Goal: Navigation & Orientation: Locate item on page

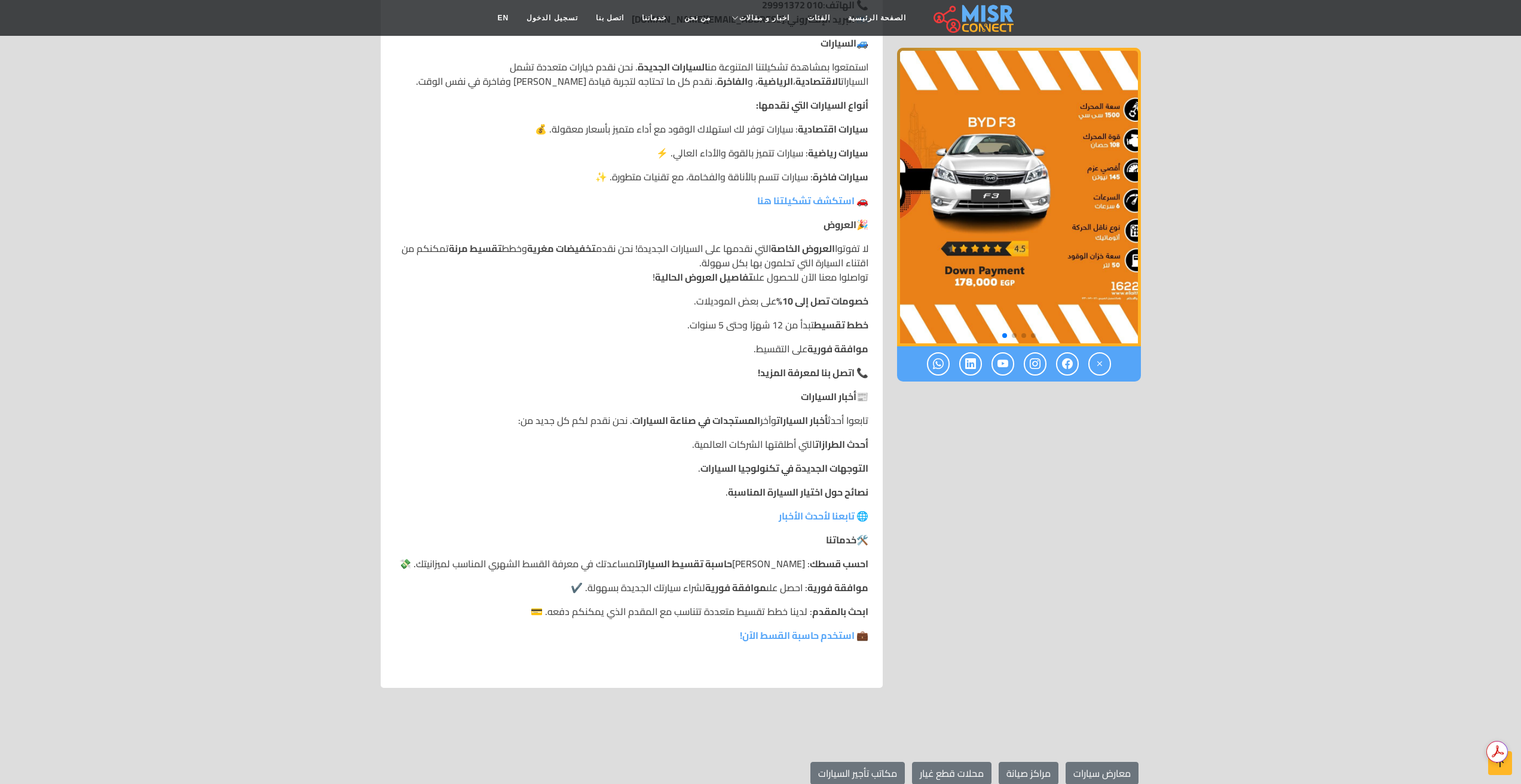
scroll to position [478, 0]
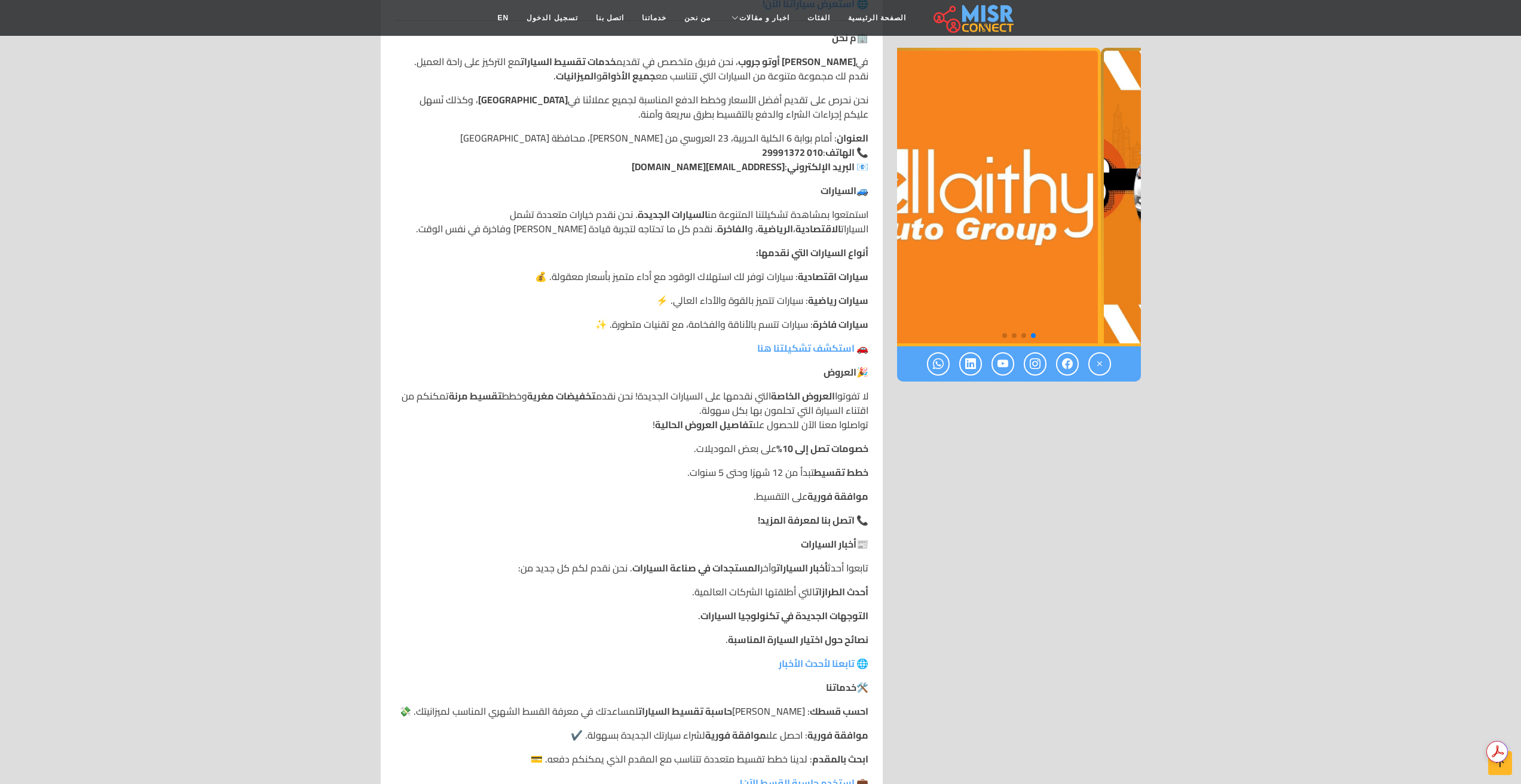
click at [967, 277] on img "1 / 4" at bounding box center [979, 197] width 244 height 299
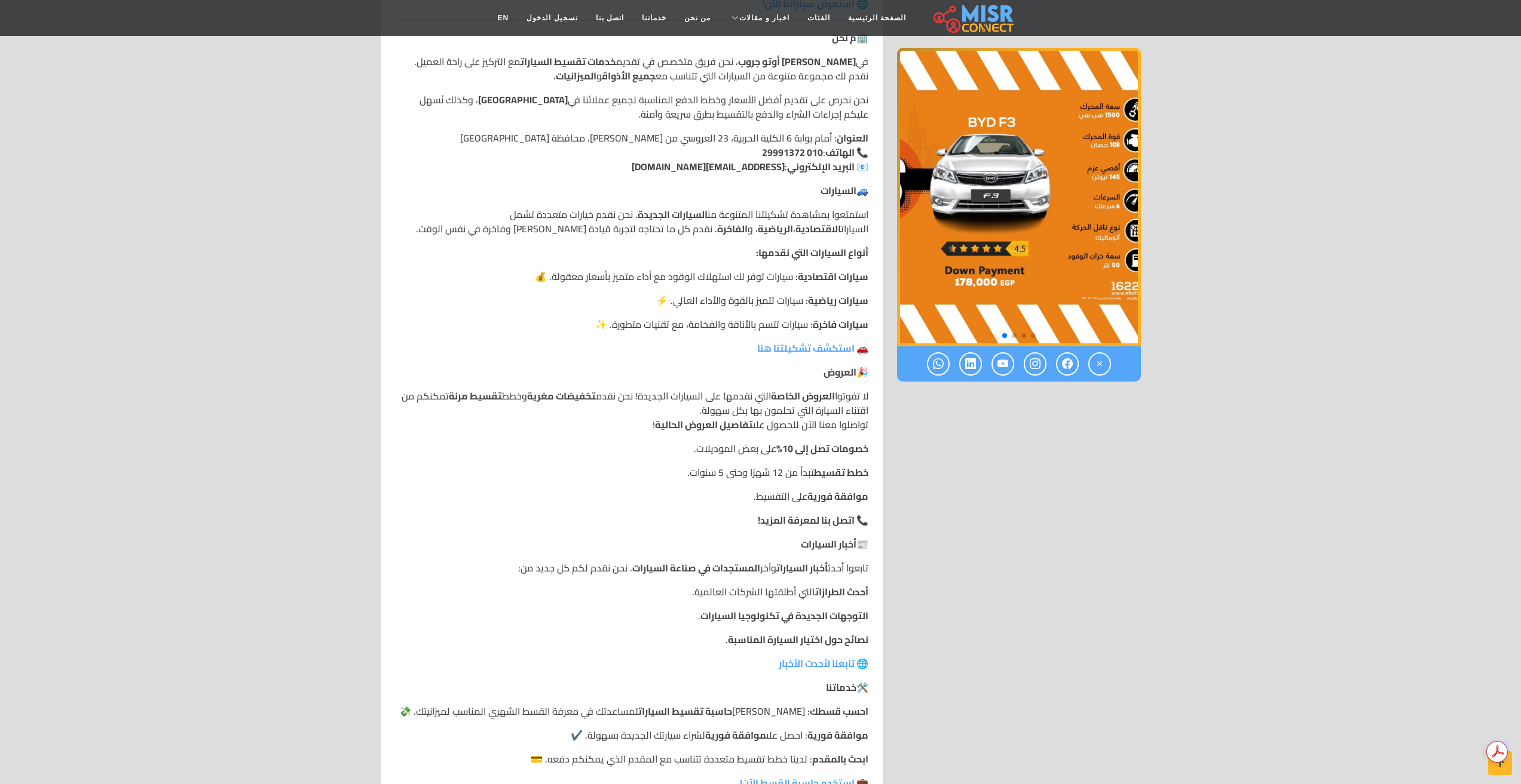
click at [997, 262] on img "4 / 4" at bounding box center [1019, 197] width 244 height 299
click at [1000, 260] on img "4 / 4" at bounding box center [1019, 197] width 244 height 299
click at [1096, 301] on img "4 / 4" at bounding box center [1019, 197] width 244 height 299
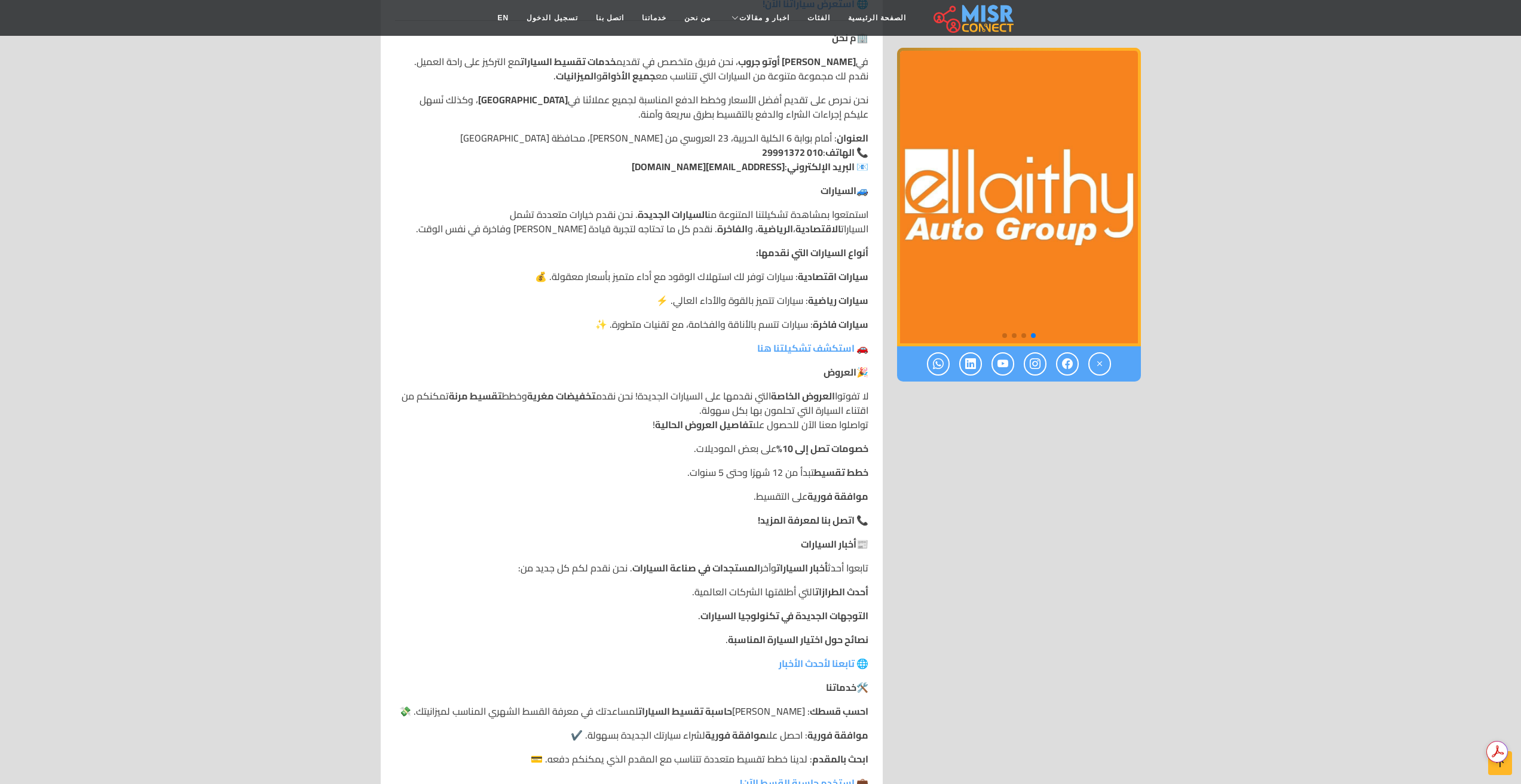
click at [1142, 306] on div at bounding box center [1019, 297] width 258 height 1076
click at [1123, 276] on img "1 / 4" at bounding box center [1019, 197] width 244 height 299
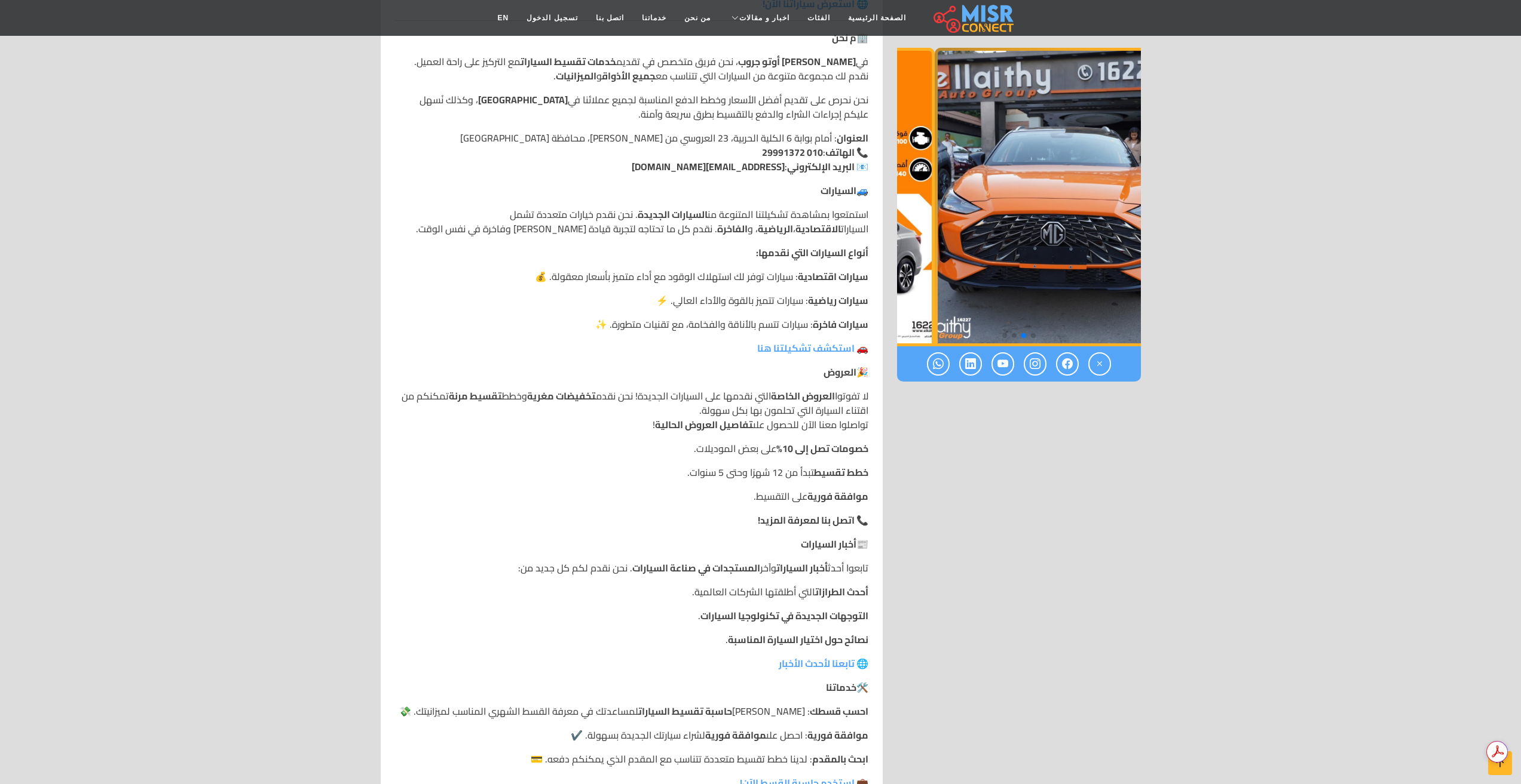
click at [1078, 272] on img "2 / 4" at bounding box center [1056, 197] width 244 height 299
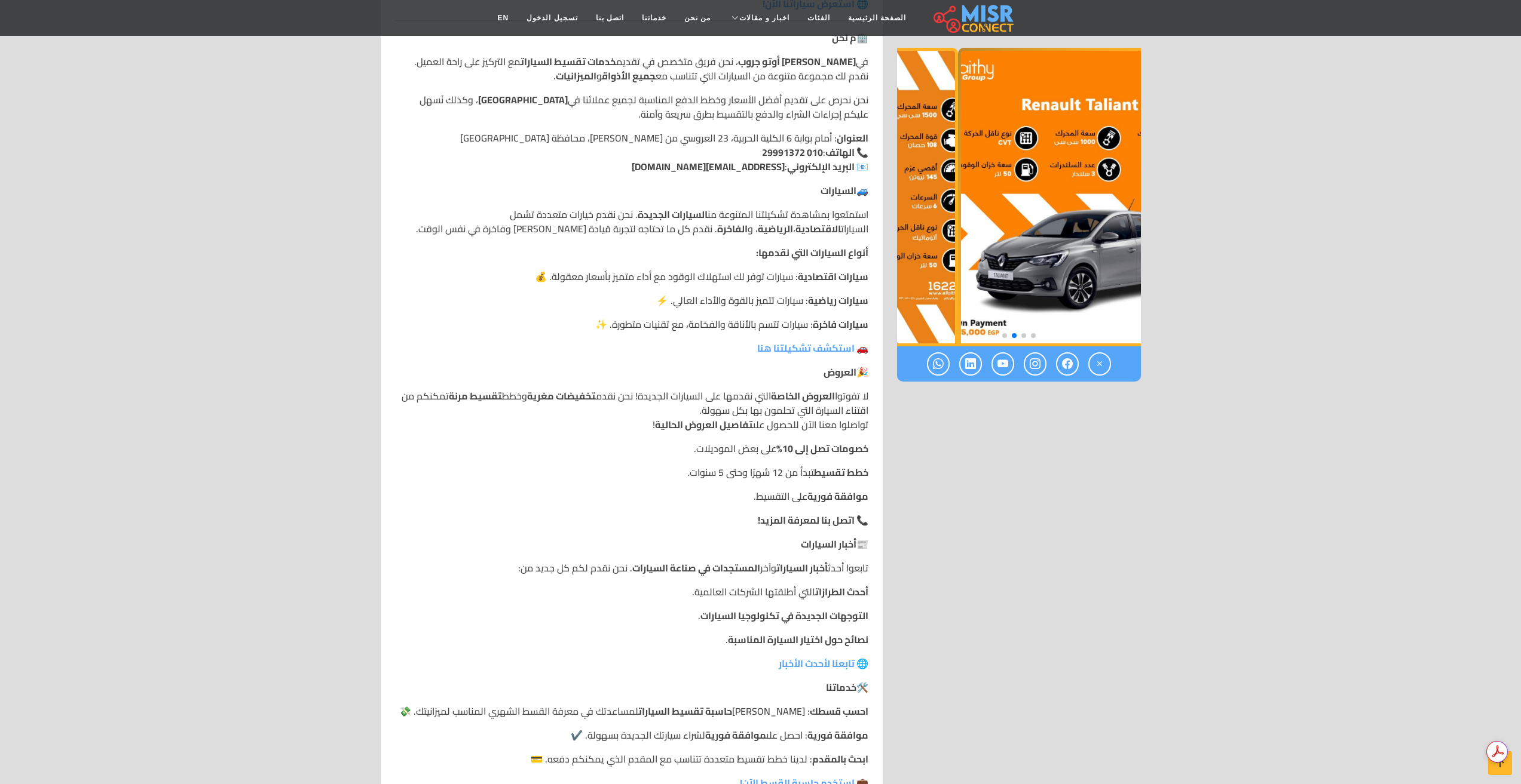
click at [1015, 269] on img "3 / 4" at bounding box center [1080, 197] width 244 height 299
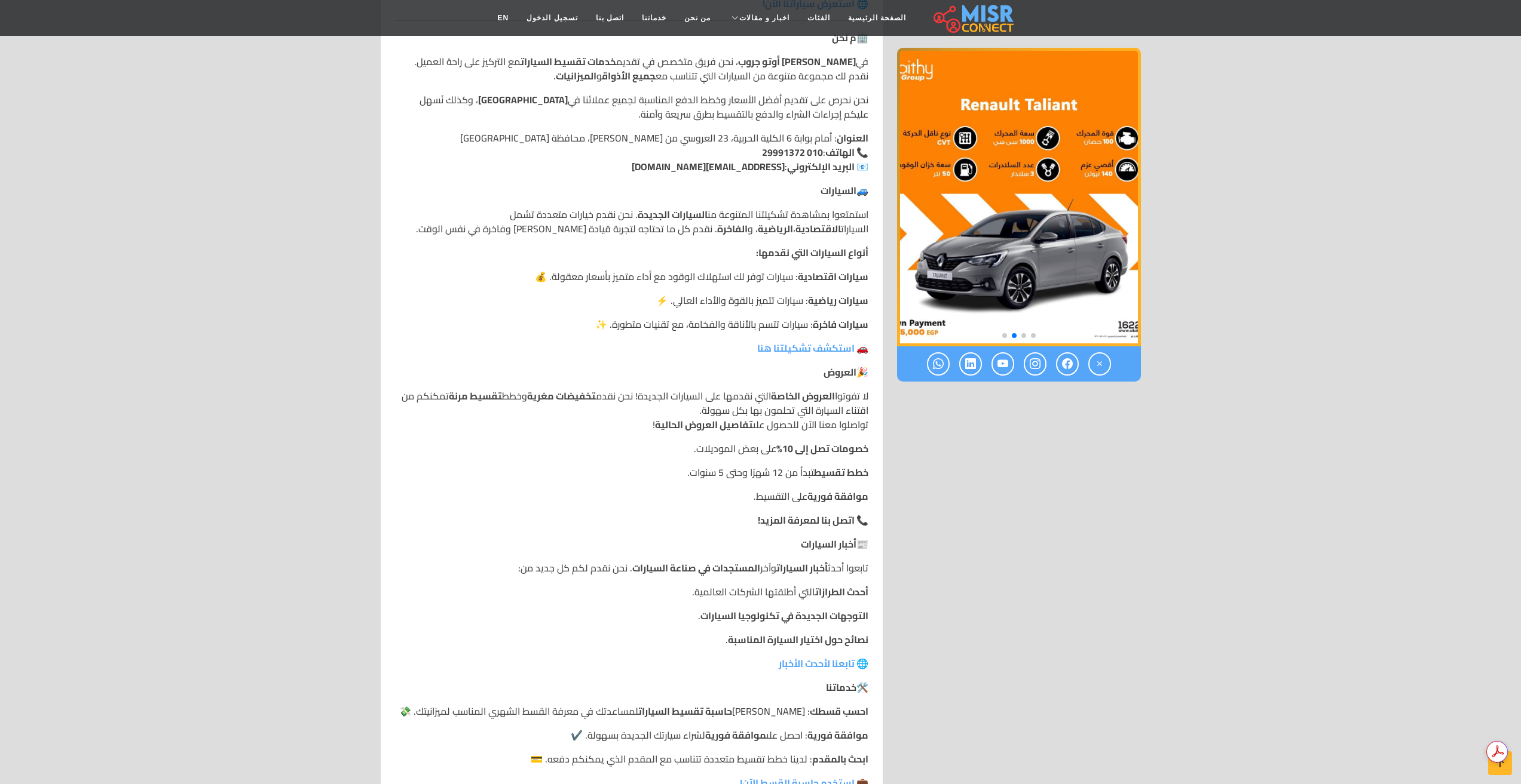
click at [1173, 285] on section "[PERSON_NAME] أوتو جروب [PERSON_NAME] أوتو جروب نقدم لكم أفضل العروض على السيار…" at bounding box center [760, 244] width 1521 height 1255
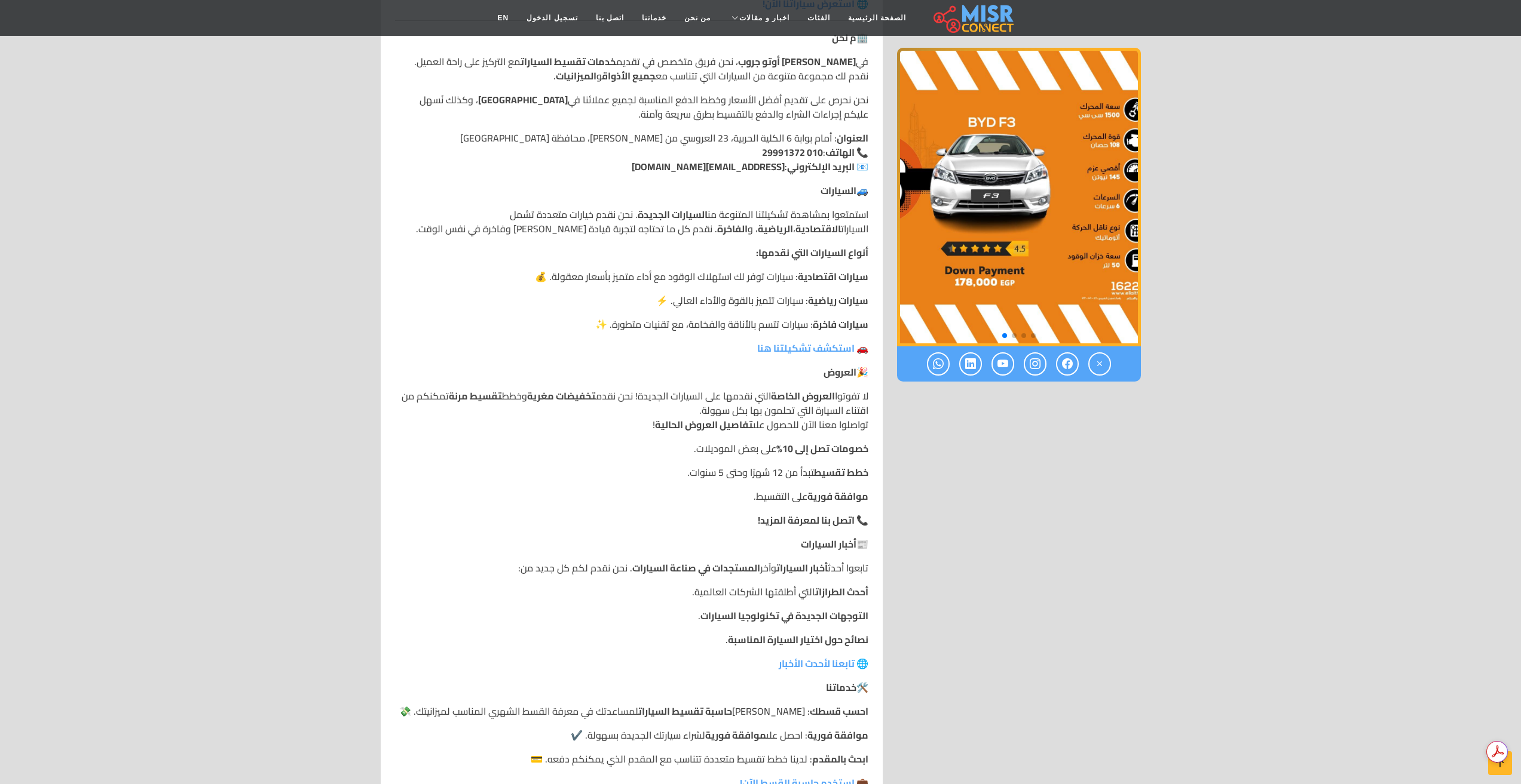
click at [1127, 290] on img "4 / 4" at bounding box center [1019, 197] width 244 height 299
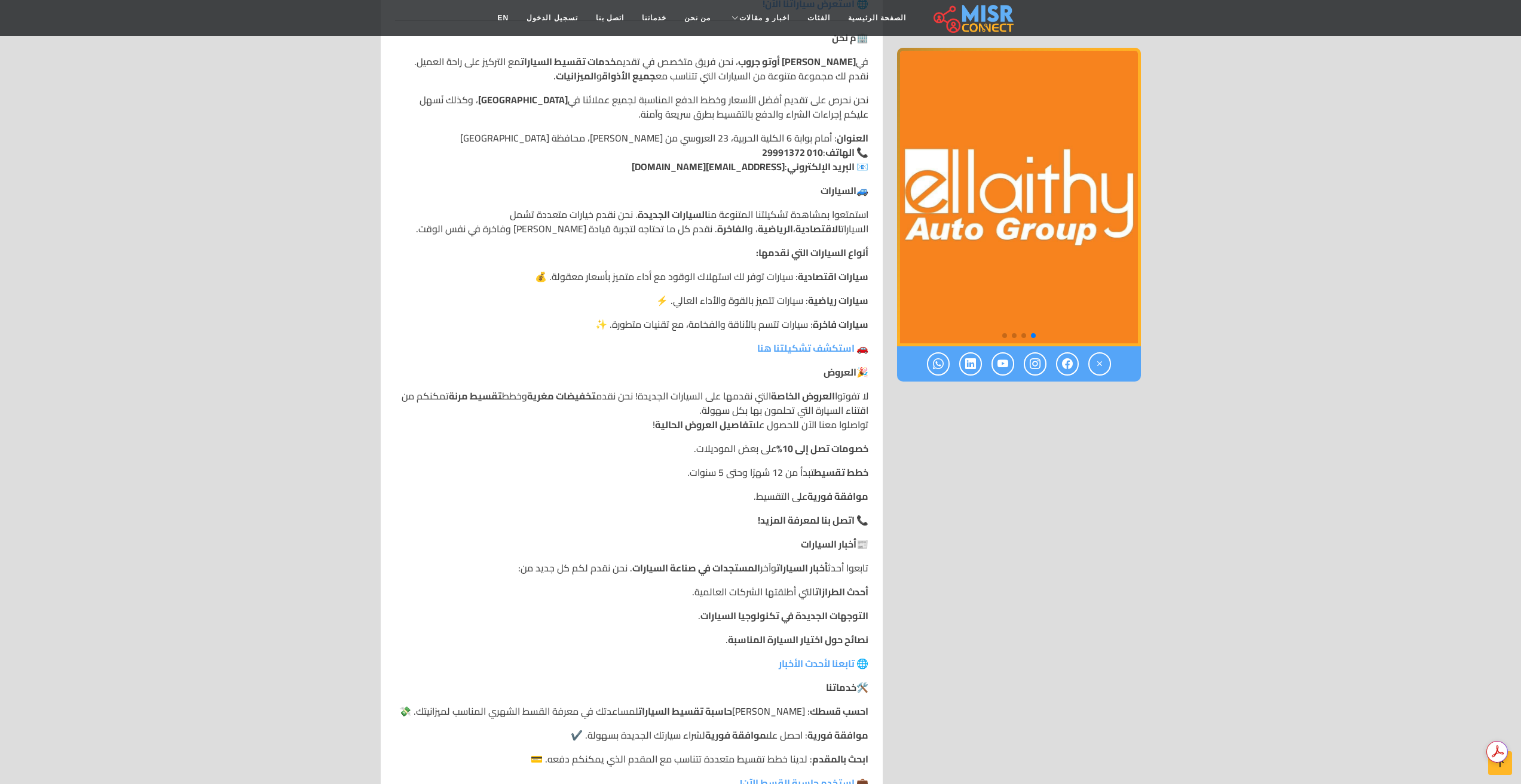
click at [1111, 272] on img "1 / 4" at bounding box center [1019, 197] width 244 height 299
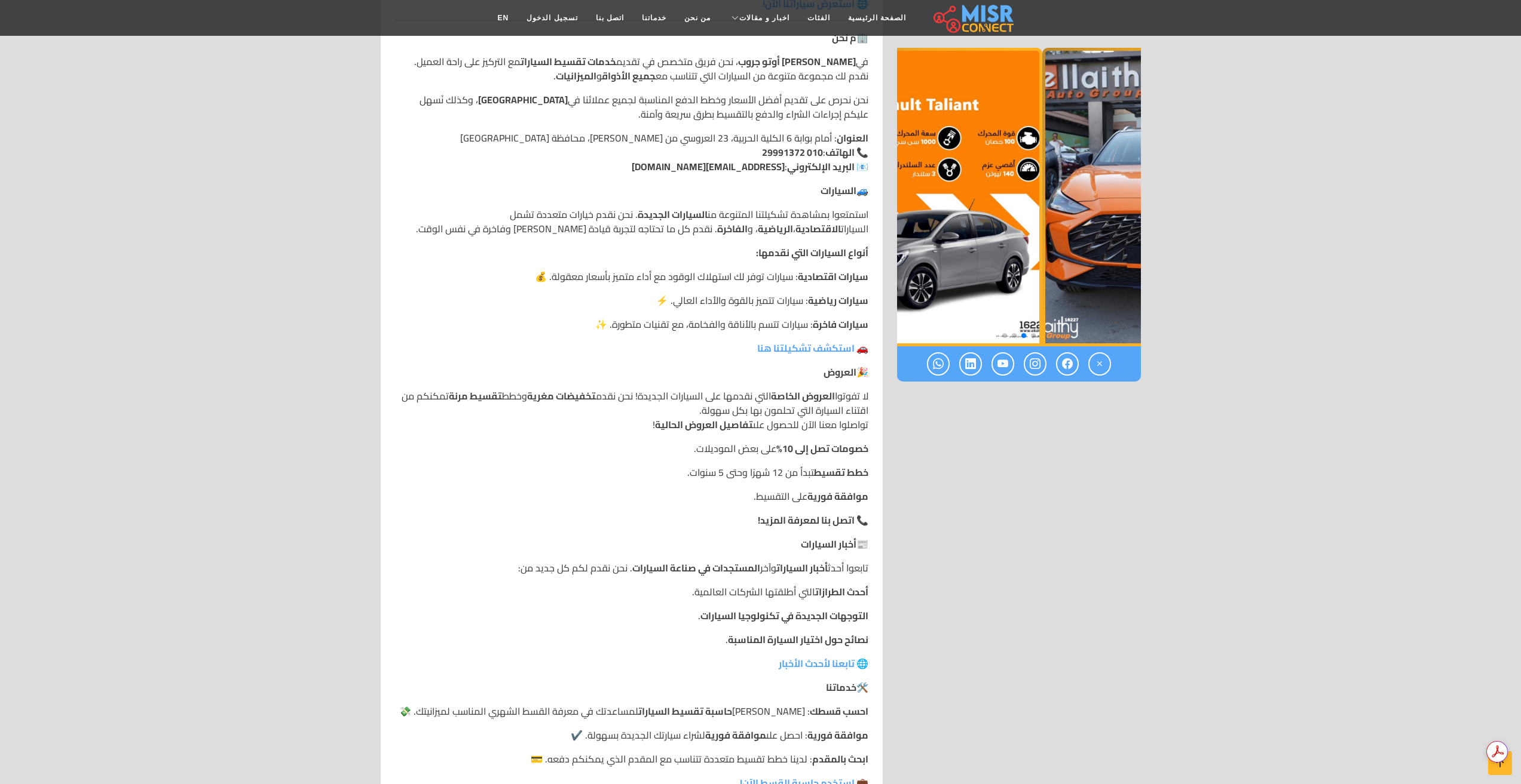
click at [1186, 231] on section "[PERSON_NAME] أوتو جروب [PERSON_NAME] أوتو جروب نقدم لكم أفضل العروض على السيار…" at bounding box center [760, 244] width 1521 height 1255
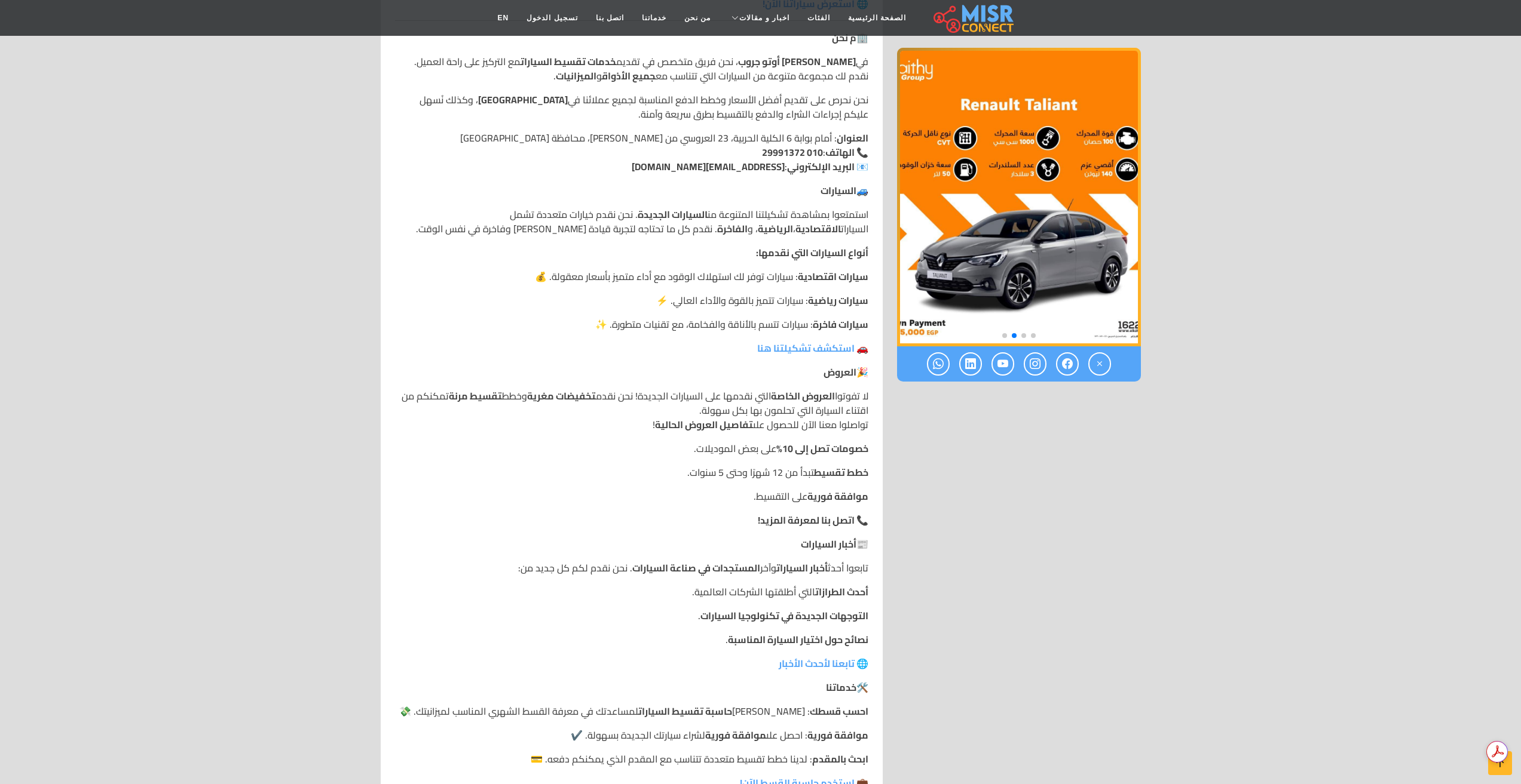
click at [1120, 222] on img "3 / 4" at bounding box center [1019, 197] width 244 height 299
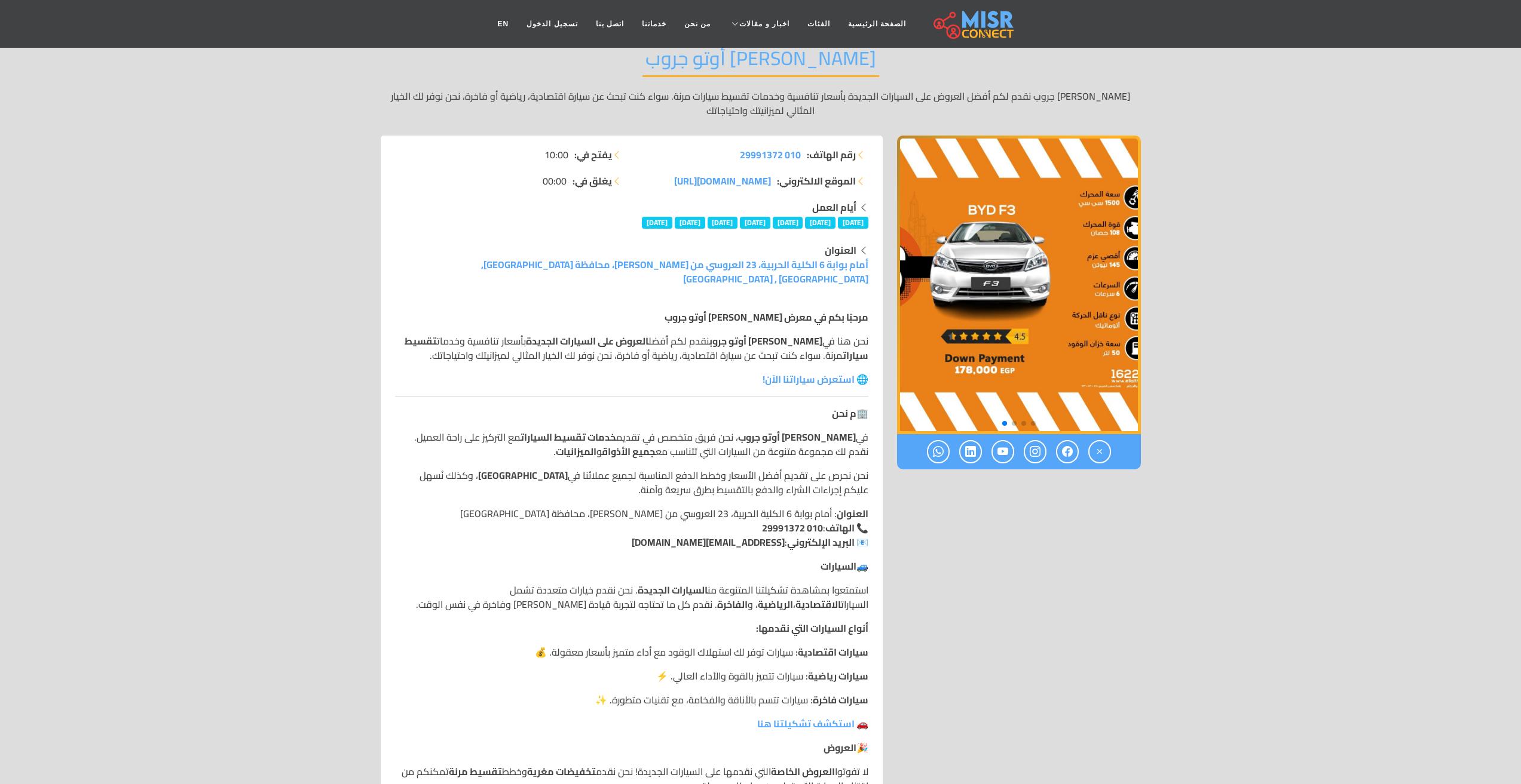
scroll to position [0, 0]
